Goal: Find specific page/section: Find specific page/section

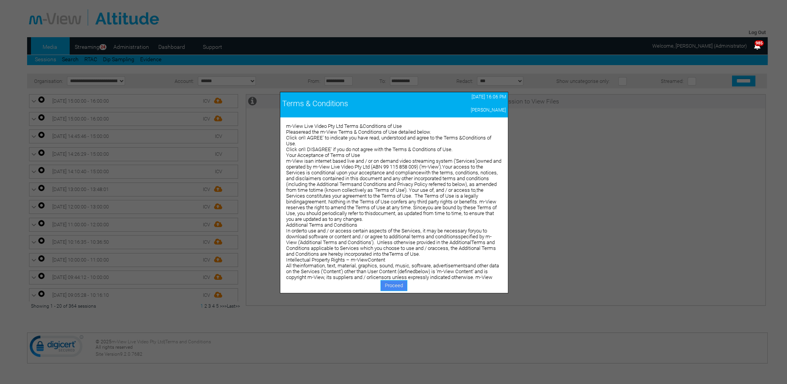
click at [392, 283] on link "Proceed" at bounding box center [393, 285] width 27 height 11
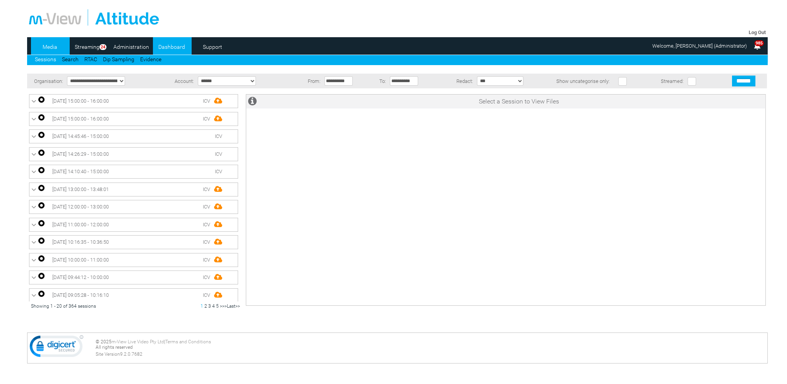
click at [175, 48] on link "Dashboard" at bounding box center [172, 47] width 38 height 12
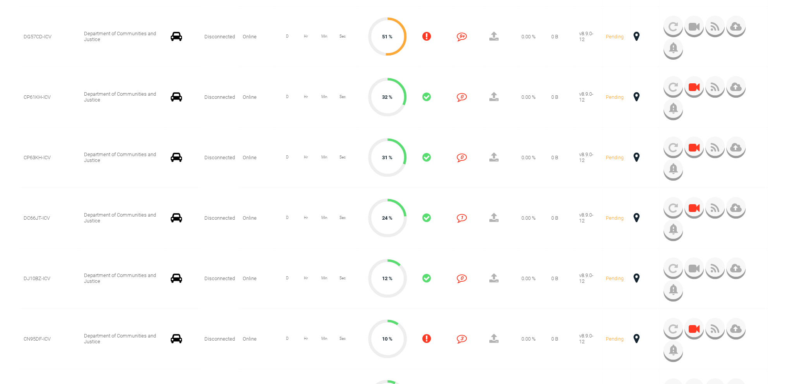
scroll to position [1045, 0]
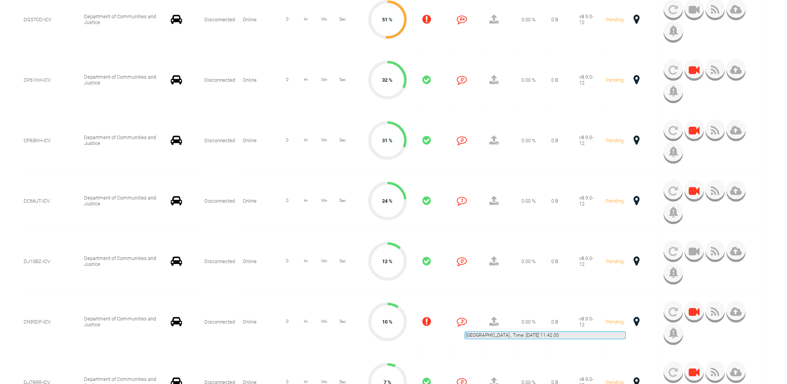
click at [634, 322] on span at bounding box center [637, 321] width 6 height 10
